Goal: Information Seeking & Learning: Learn about a topic

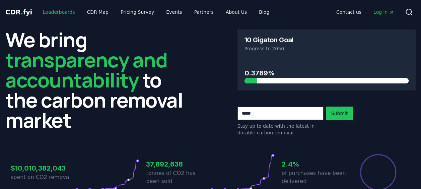
click at [64, 8] on link "Leaderboards" at bounding box center [59, 12] width 43 height 12
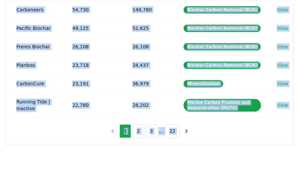
scroll to position [302, 0]
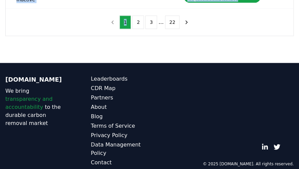
drag, startPoint x: 14, startPoint y: 115, endPoint x: 123, endPoint y: 51, distance: 126.2
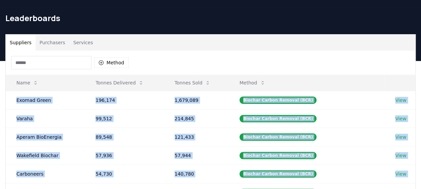
scroll to position [16, 0]
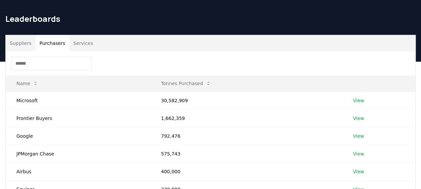
click at [48, 46] on button "Purchasers" at bounding box center [53, 43] width 34 height 16
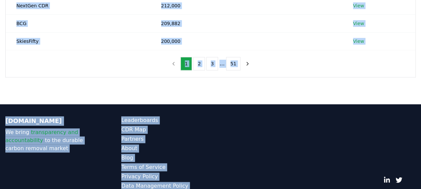
scroll to position [256, 0]
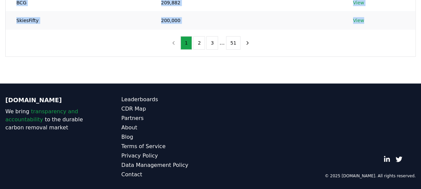
drag, startPoint x: 14, startPoint y: 98, endPoint x: 384, endPoint y: 20, distance: 378.0
copy tbody "Microsoft 30,582,909 View Frontier Buyers 1,662,359 View Google 792,476 View JP…"
click at [199, 43] on button "2" at bounding box center [199, 42] width 12 height 13
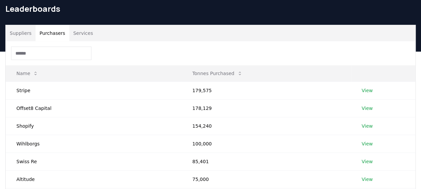
scroll to position [25, 0]
